Goal: Check status

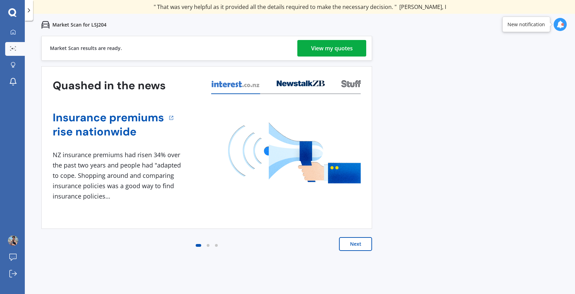
click at [352, 243] on button "Next" at bounding box center [355, 244] width 33 height 14
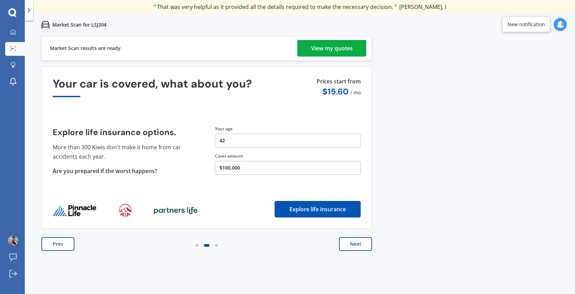
click at [363, 243] on button "Next" at bounding box center [355, 244] width 33 height 14
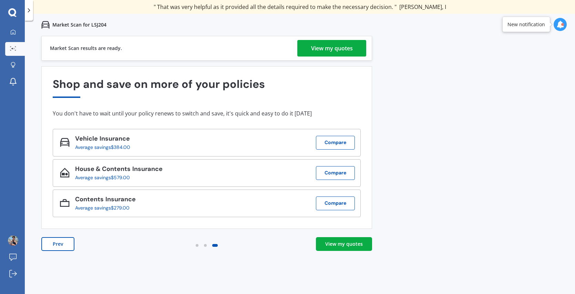
click at [327, 48] on div "View my quotes" at bounding box center [332, 48] width 42 height 17
